Goal: Task Accomplishment & Management: Manage account settings

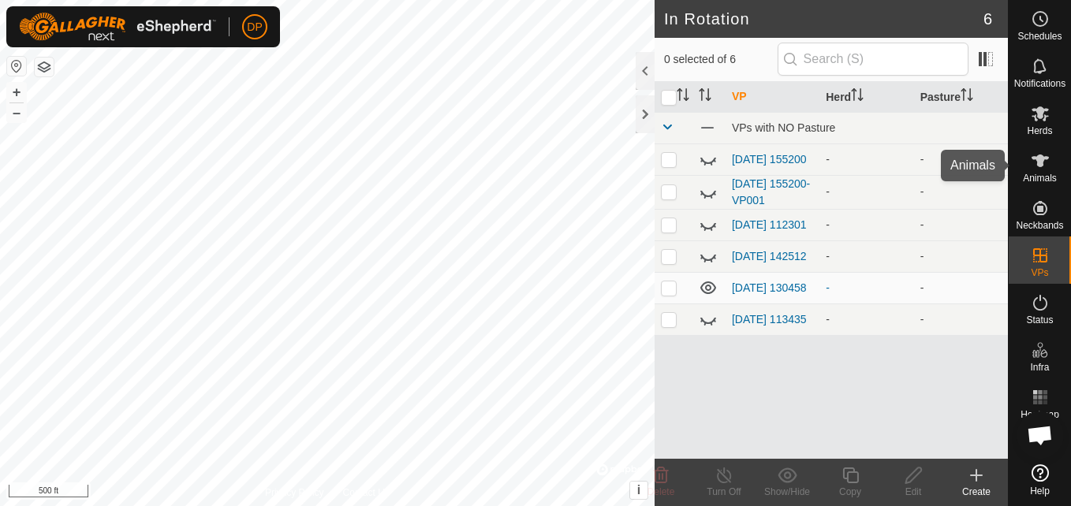
scroll to position [2111, 0]
drag, startPoint x: 0, startPoint y: 0, endPoint x: 1045, endPoint y: 162, distance: 1057.4
click at [1045, 162] on icon at bounding box center [1040, 160] width 19 height 19
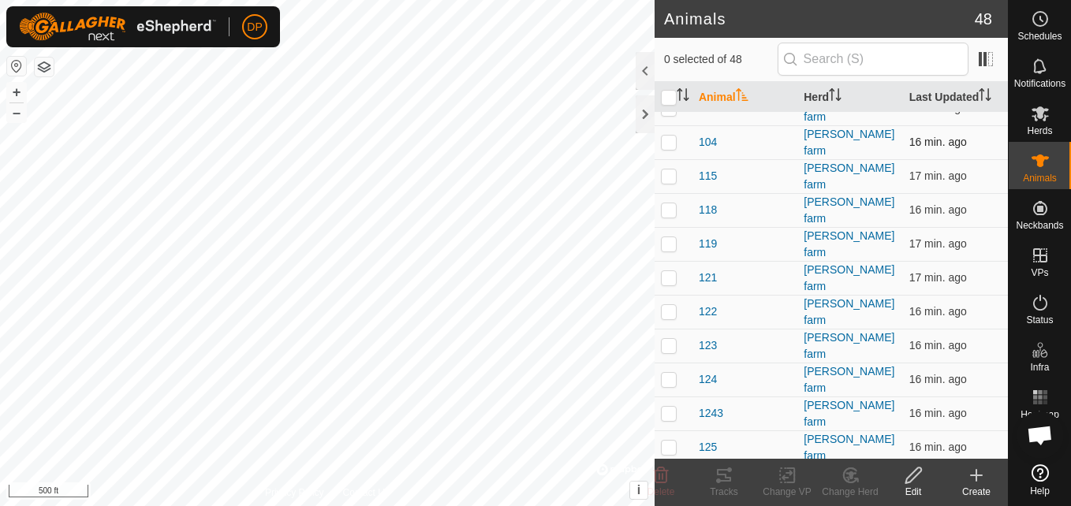
scroll to position [158, 0]
click at [667, 405] on p-checkbox at bounding box center [669, 411] width 16 height 13
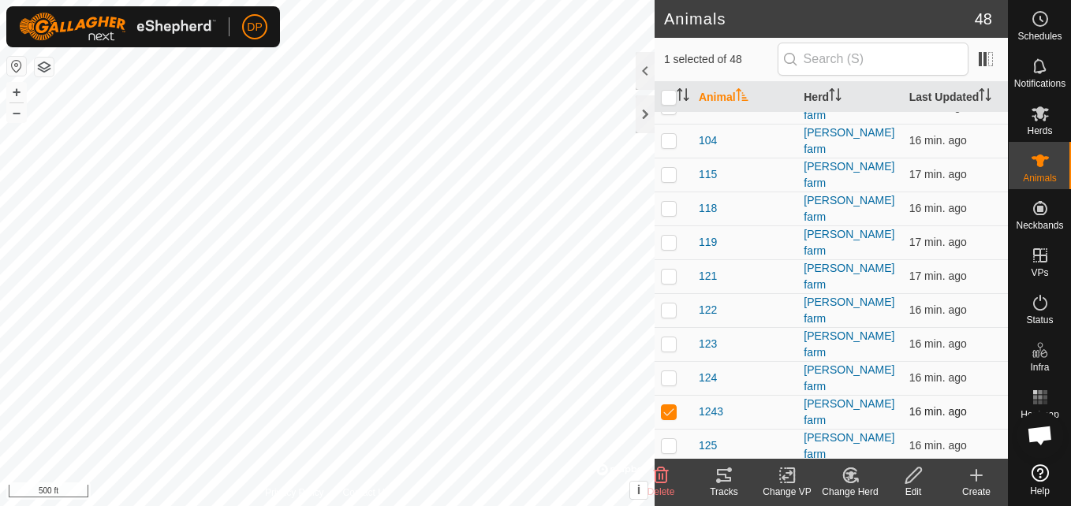
click at [667, 405] on p-checkbox at bounding box center [669, 411] width 16 height 13
checkbox input "false"
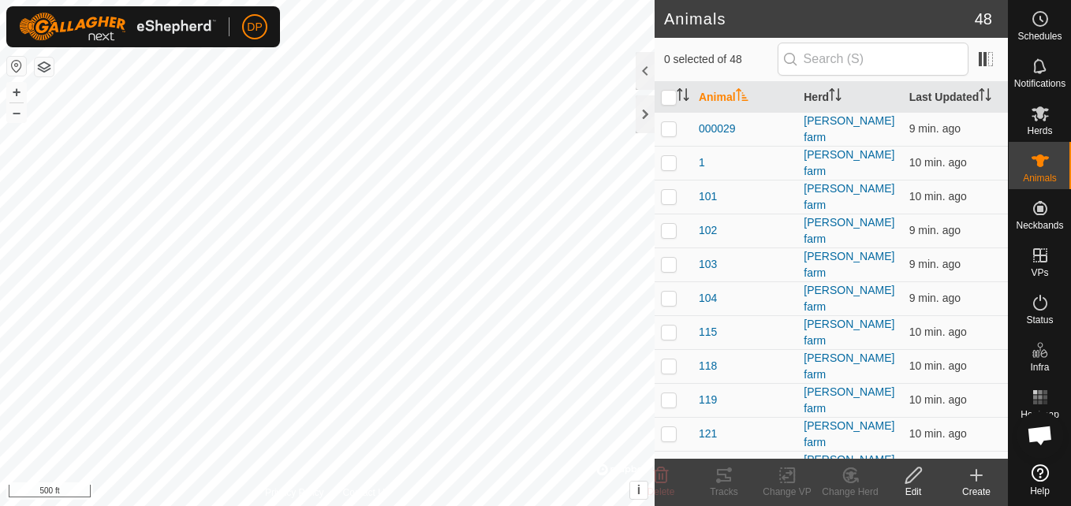
scroll to position [2111, 0]
